Goal: Transaction & Acquisition: Register for event/course

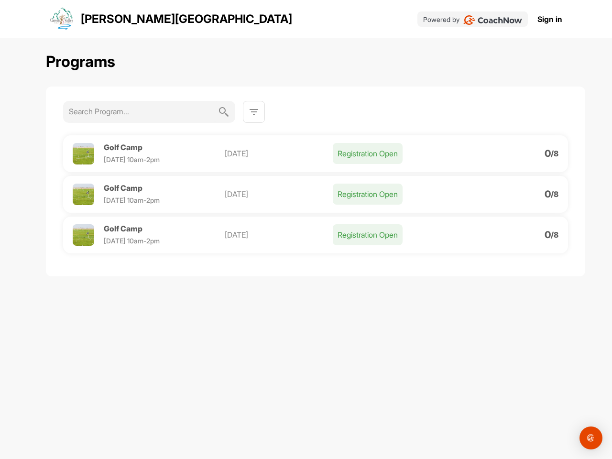
click at [254, 112] on img at bounding box center [253, 111] width 11 height 11
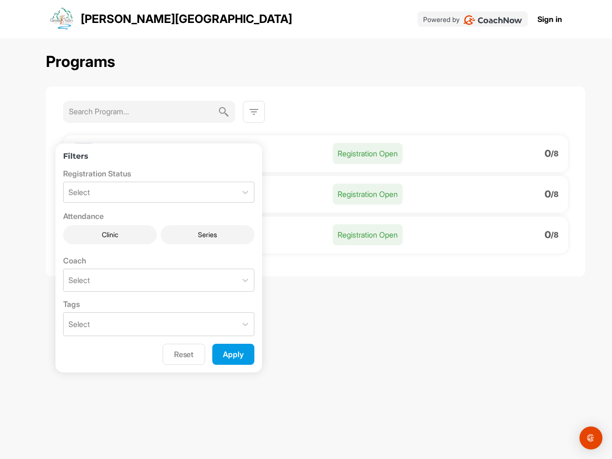
click at [316, 154] on p "[DATE]" at bounding box center [279, 153] width 108 height 11
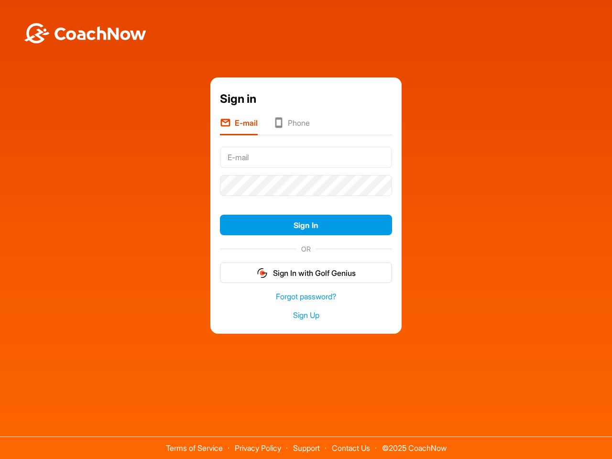
click at [136, 147] on div "Sign in E-mail Phone Sign In OR Sign In with Golf Genius Forgot password? Sign …" at bounding box center [306, 205] width 603 height 256
click at [83, 194] on div "Sign in E-mail Phone Sign In OR Sign In with Golf Genius Forgot password? Sign …" at bounding box center [306, 205] width 603 height 256
